Goal: Task Accomplishment & Management: Use online tool/utility

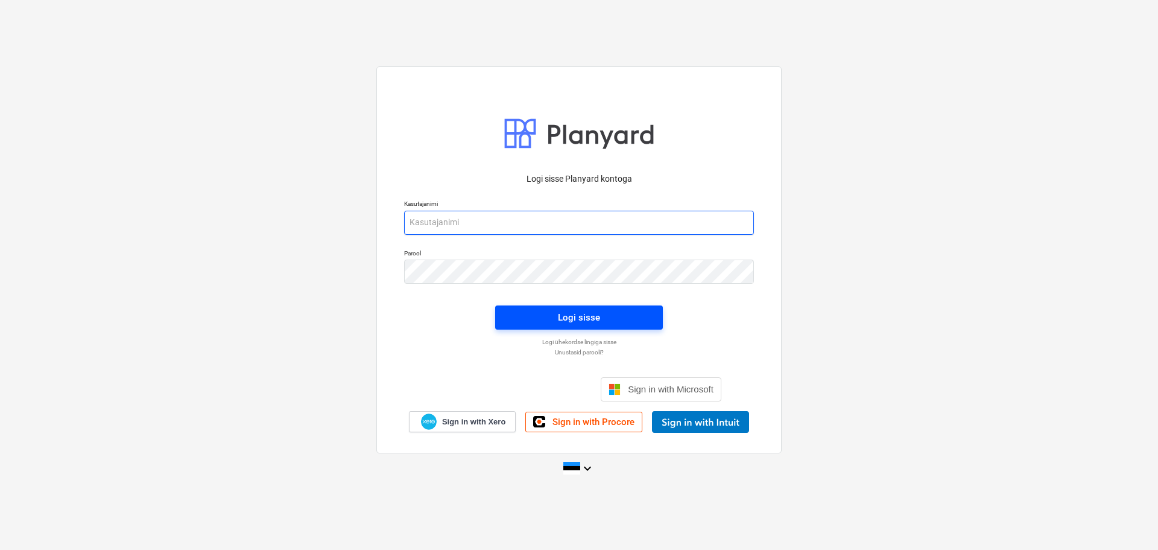
type input "[EMAIL_ADDRESS][DOMAIN_NAME]"
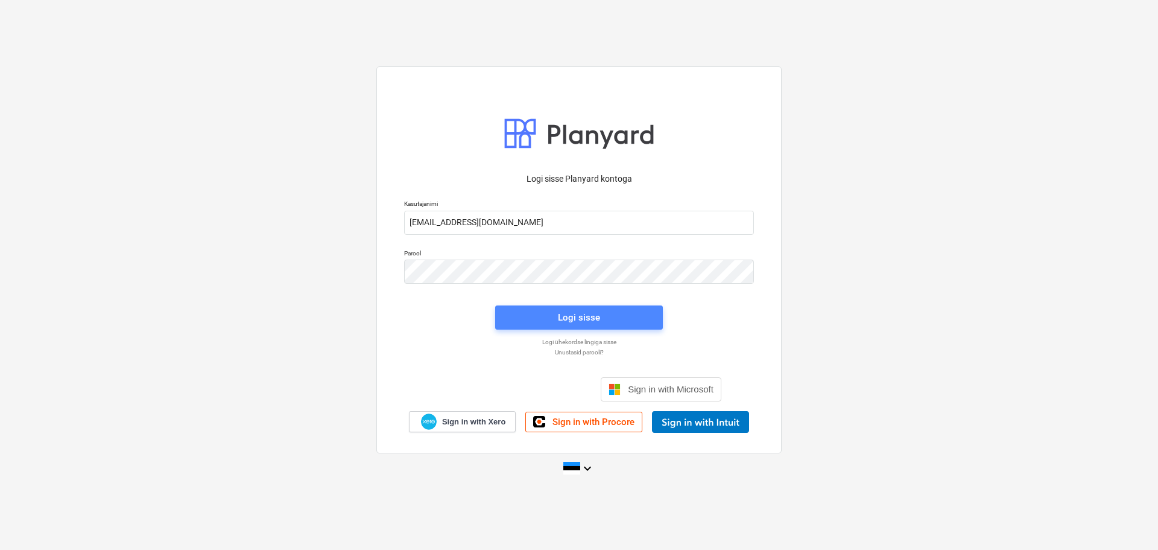
click at [596, 322] on div "Logi sisse" at bounding box center [579, 318] width 42 height 16
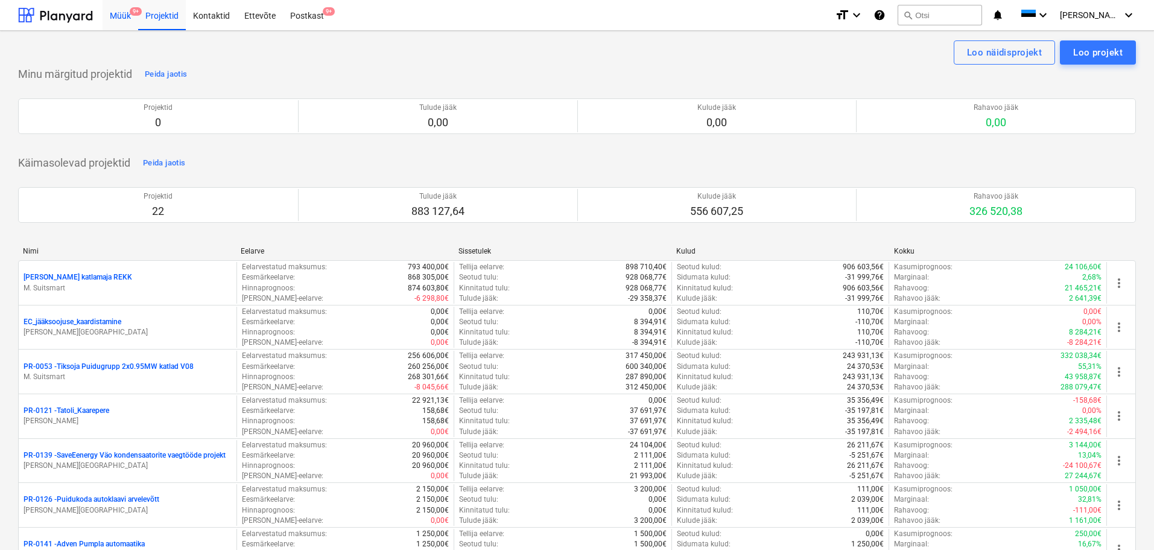
click at [119, 18] on div "Müük 9+" at bounding box center [121, 14] width 36 height 31
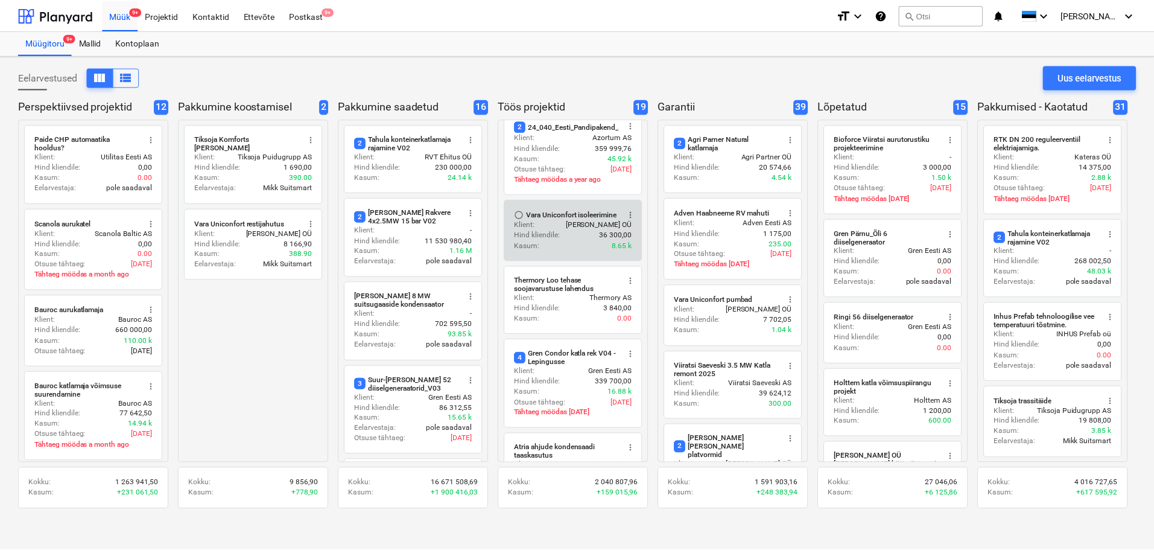
scroll to position [233, 0]
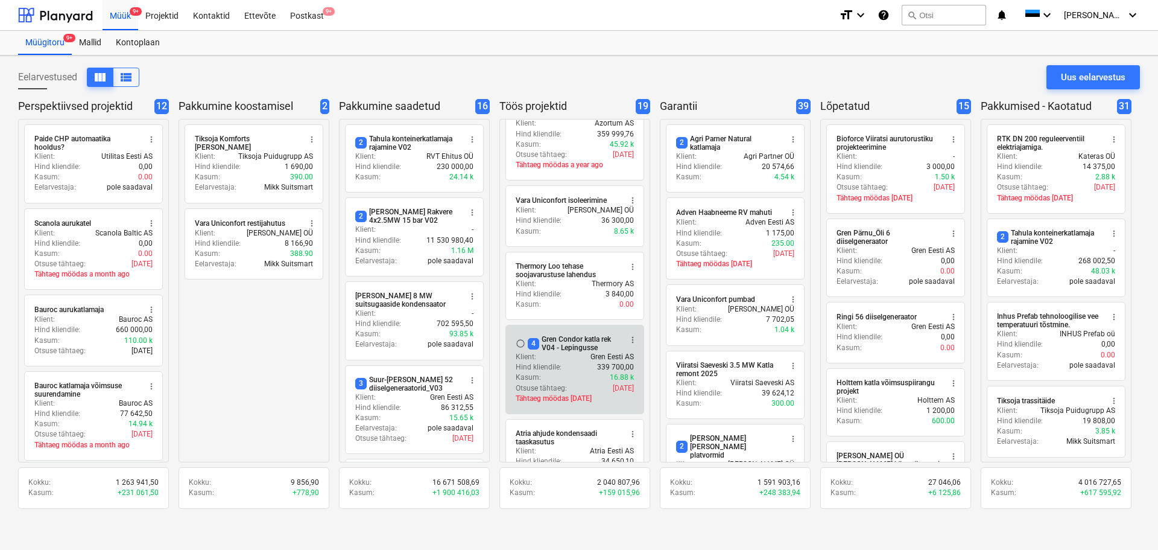
click at [560, 346] on div "4 Gren Condor katla rek V04 - Lepingusse" at bounding box center [574, 343] width 93 height 17
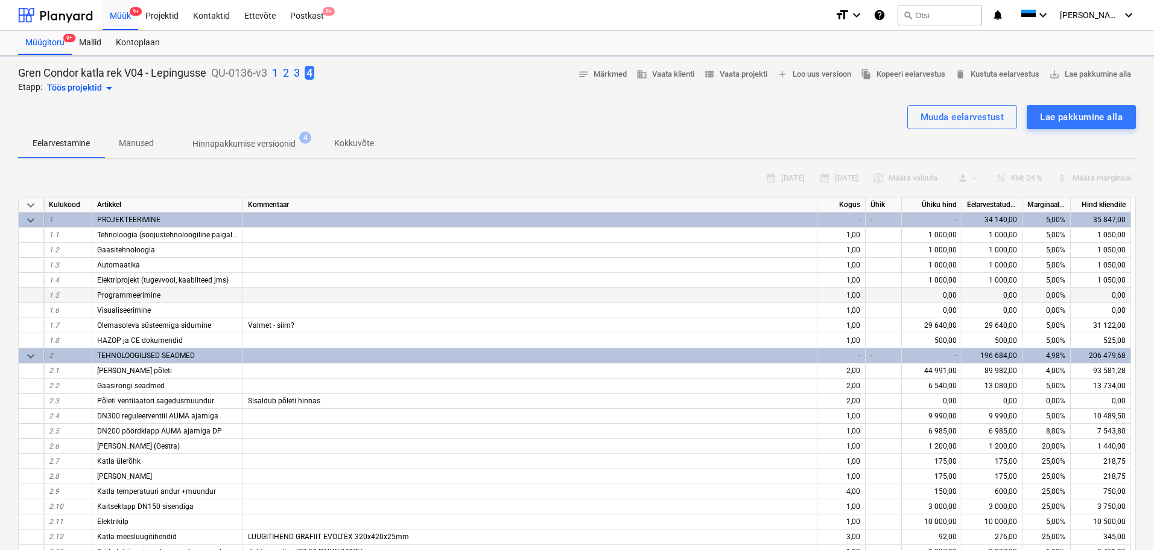
type textarea "x"
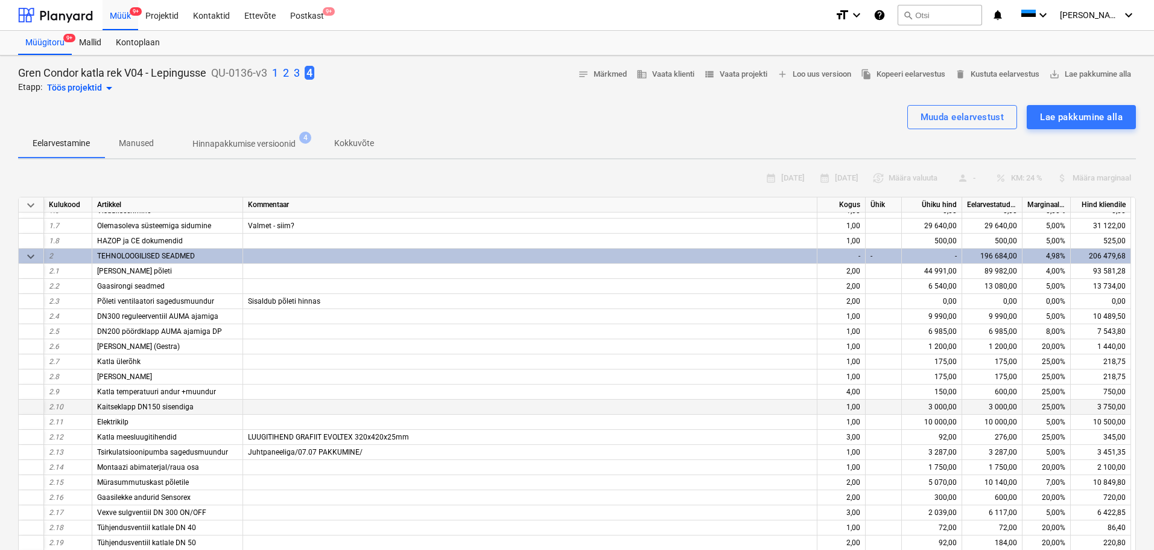
scroll to position [121, 0]
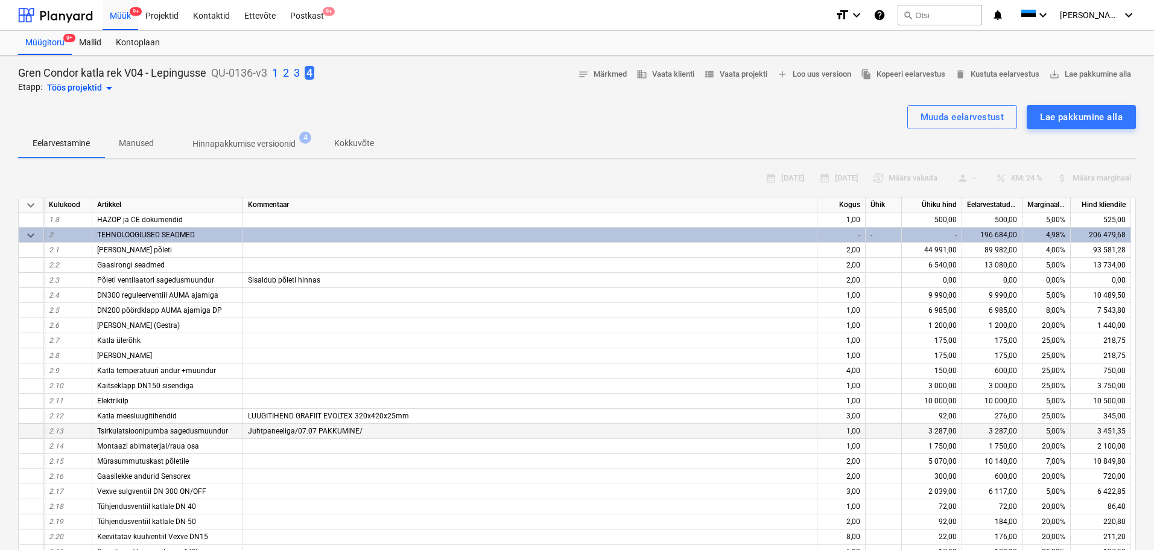
click at [159, 430] on span "Tsirkulatsioonipumba sagedusmuundur" at bounding box center [162, 431] width 131 height 8
